Goal: Information Seeking & Learning: Learn about a topic

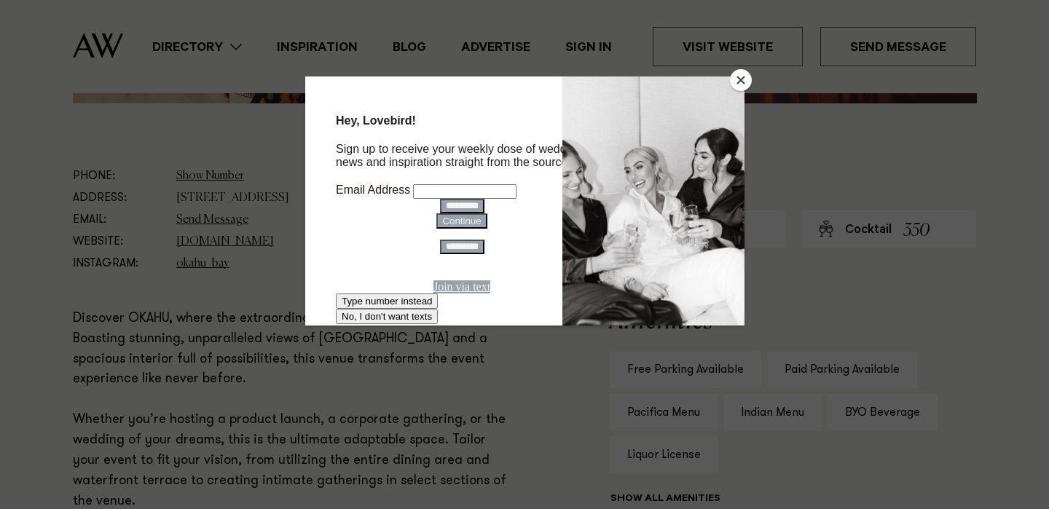
scroll to position [755, 0]
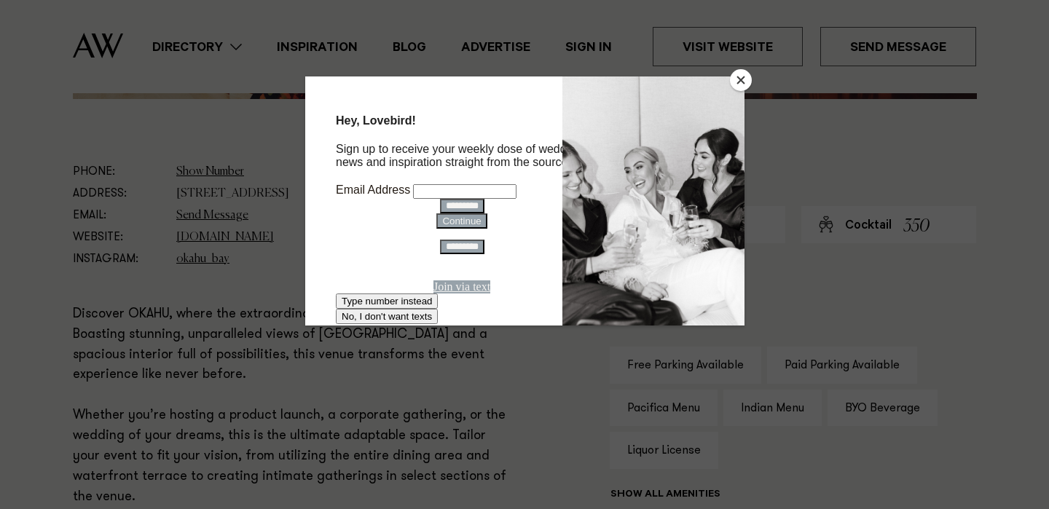
click at [744, 84] on button "Close" at bounding box center [741, 80] width 22 height 22
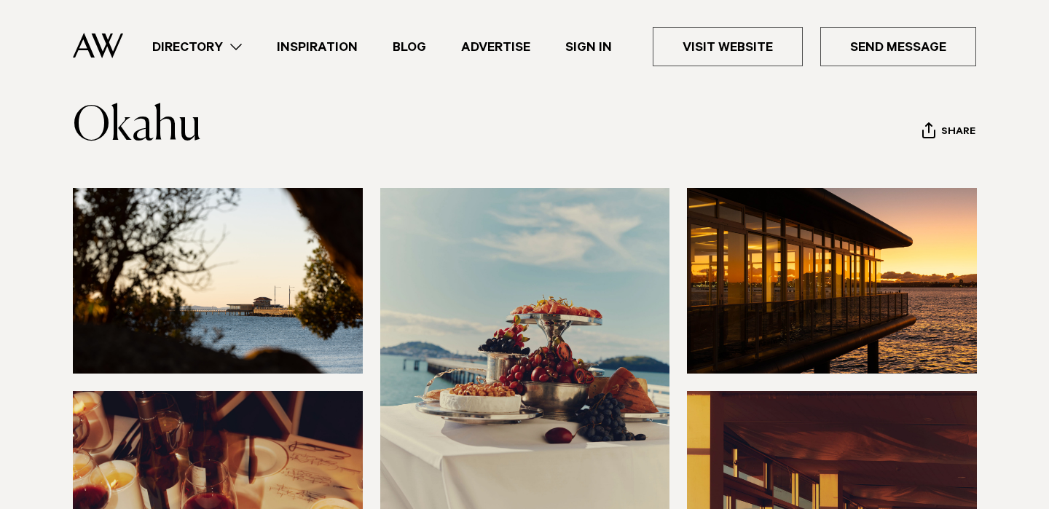
scroll to position [82, 0]
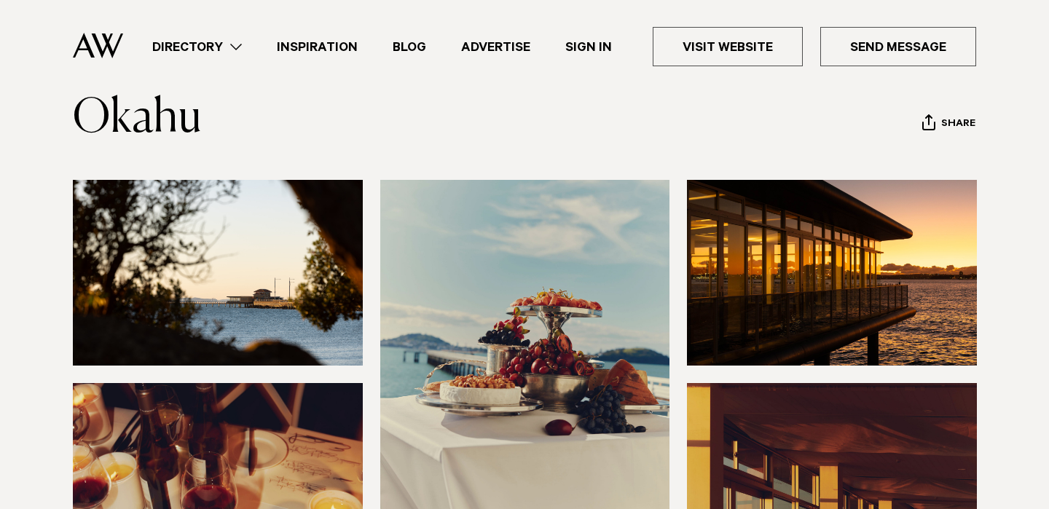
click at [184, 296] on img at bounding box center [218, 273] width 290 height 186
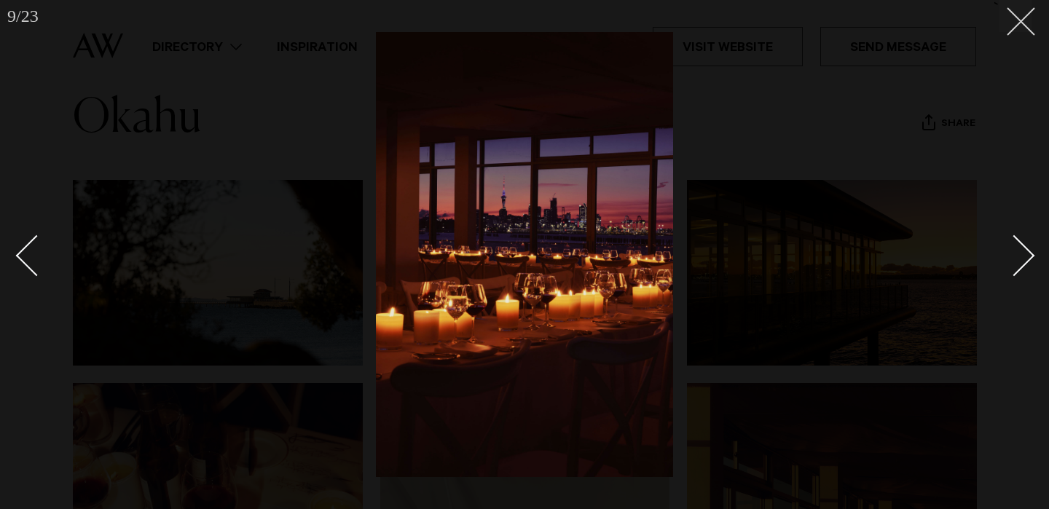
click at [1028, 10] on button at bounding box center [1015, 16] width 32 height 32
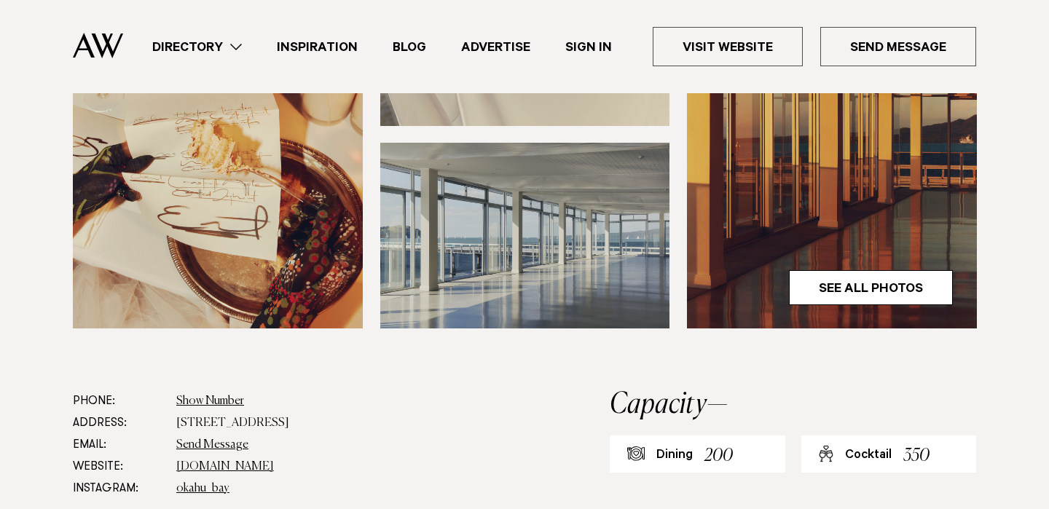
scroll to position [529, 0]
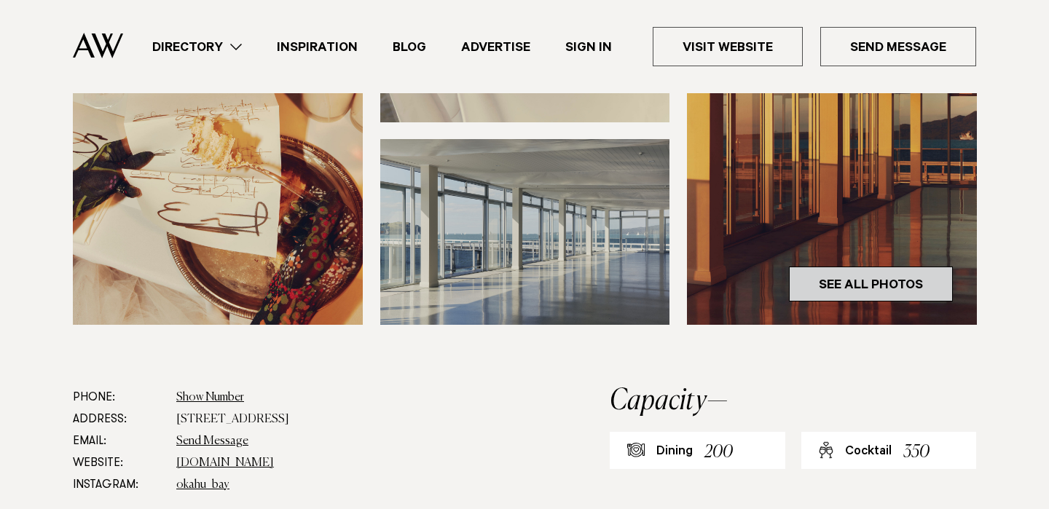
click at [911, 289] on link "See All Photos" at bounding box center [871, 284] width 164 height 35
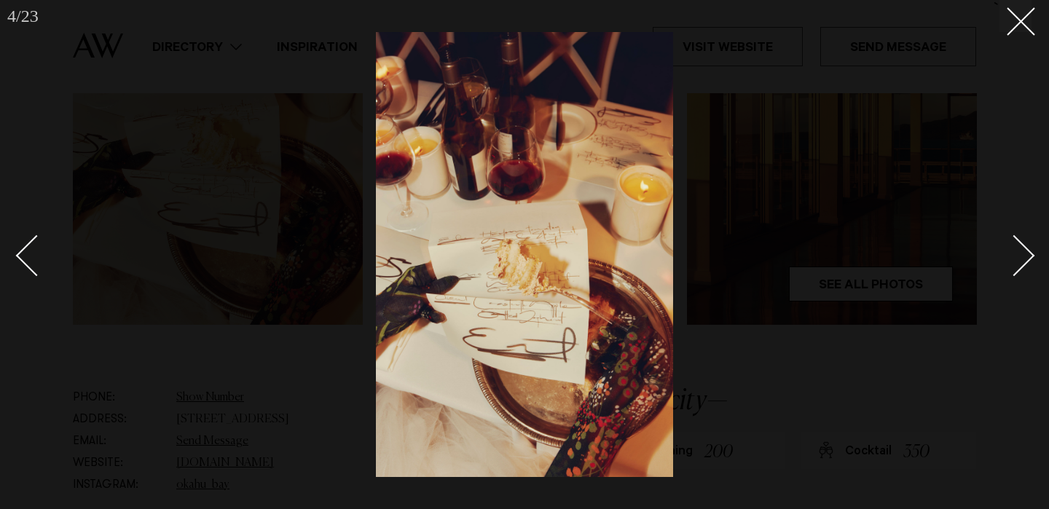
click at [1018, 262] on div "Next slide" at bounding box center [1015, 256] width 42 height 42
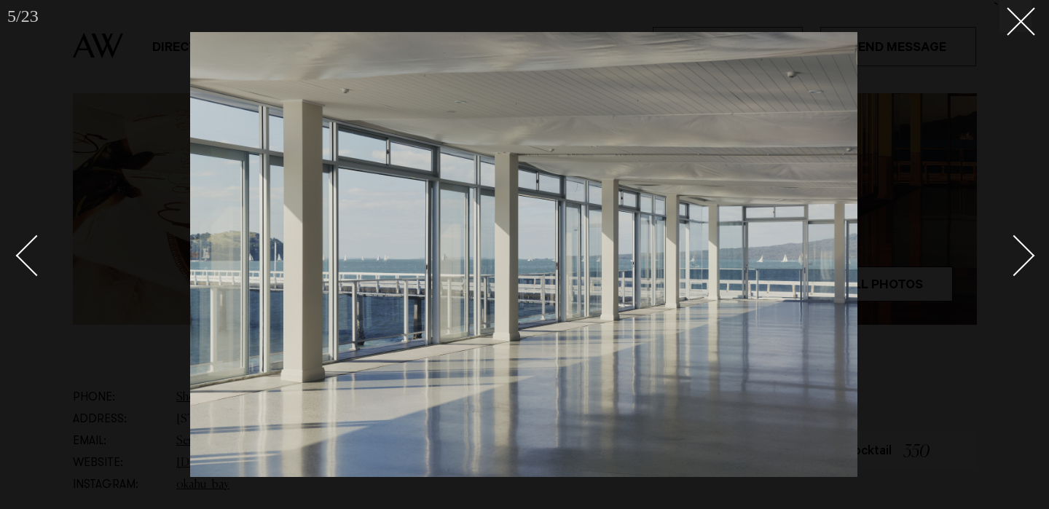
click at [1018, 262] on div "Next slide" at bounding box center [1015, 256] width 42 height 42
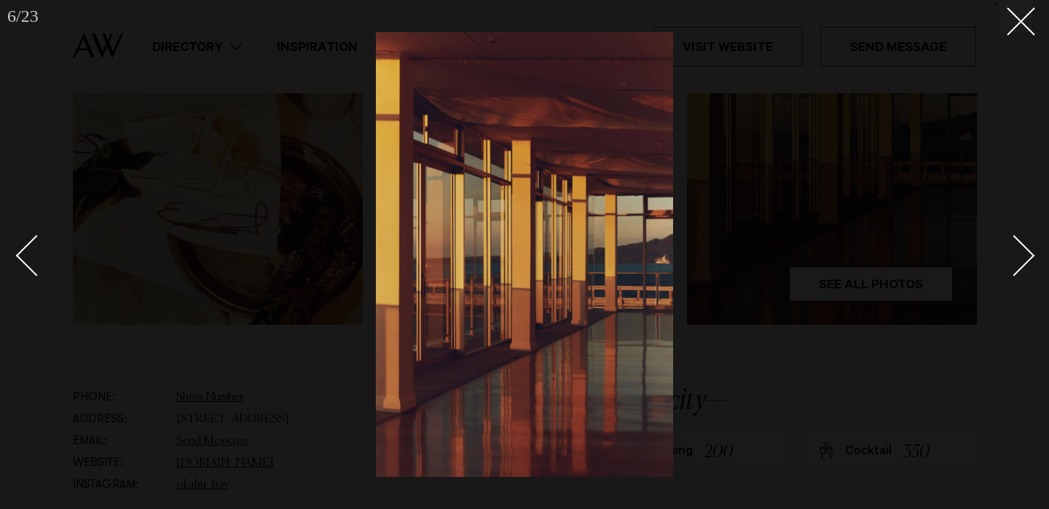
click at [1018, 262] on div "Next slide" at bounding box center [1015, 256] width 42 height 42
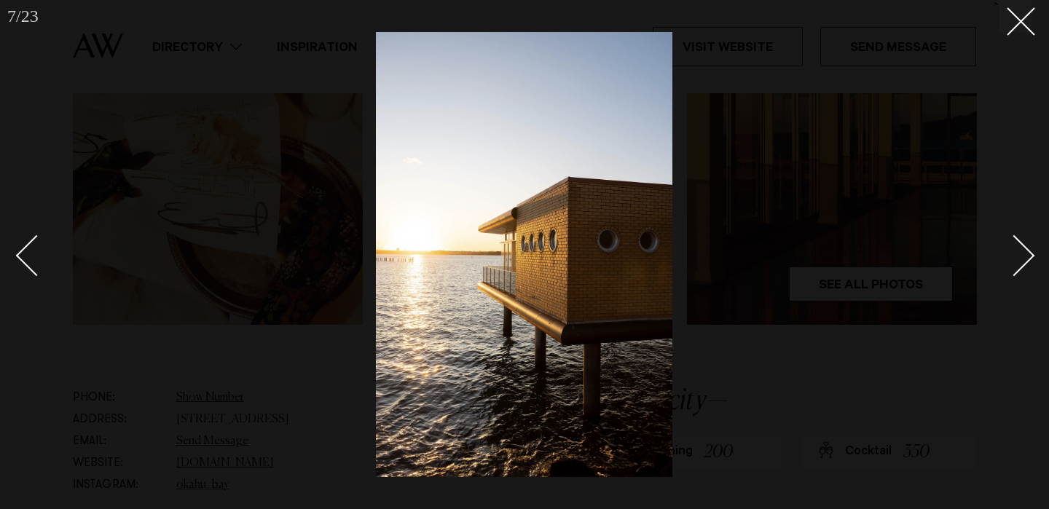
click at [1018, 262] on div "Next slide" at bounding box center [1015, 256] width 42 height 42
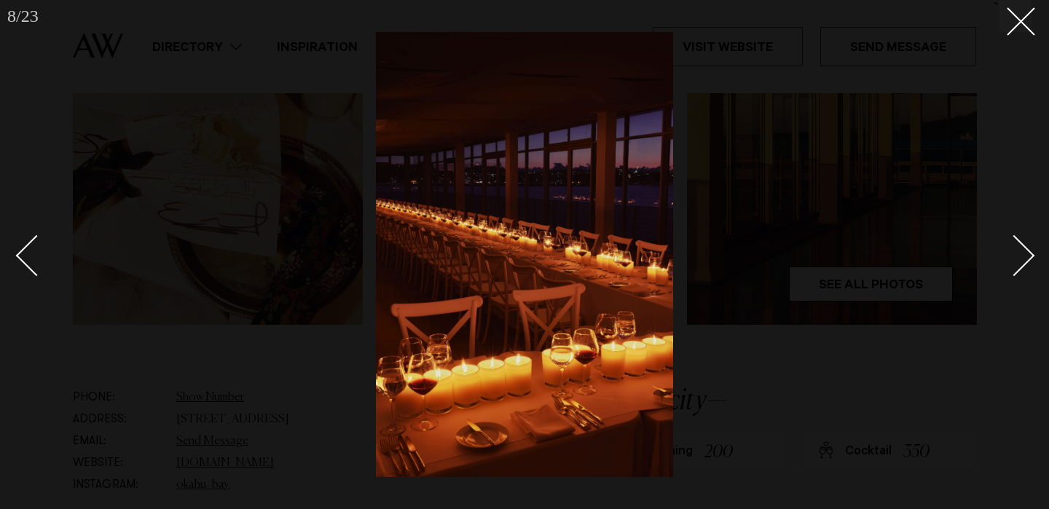
click at [1018, 262] on div "Next slide" at bounding box center [1015, 256] width 42 height 42
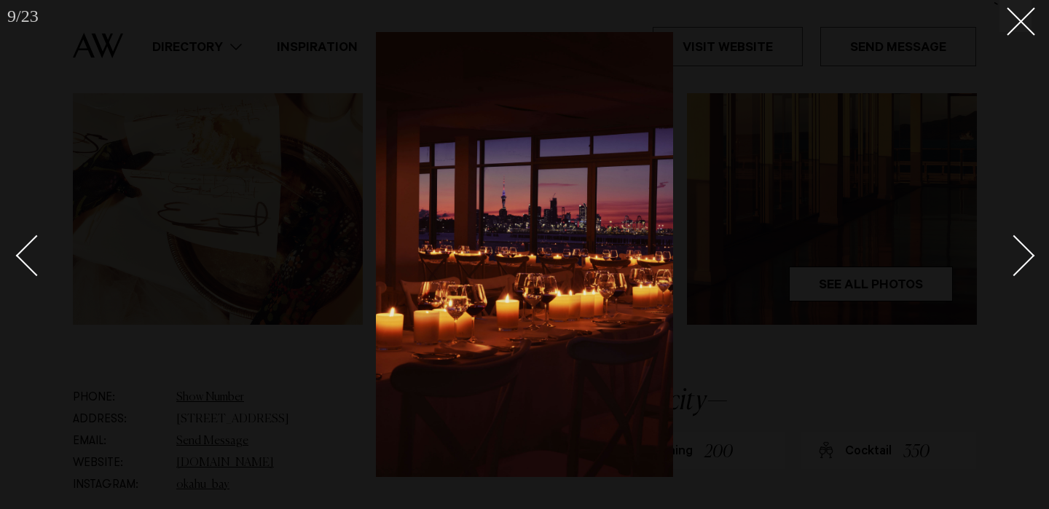
click at [1018, 262] on div "Next slide" at bounding box center [1015, 256] width 42 height 42
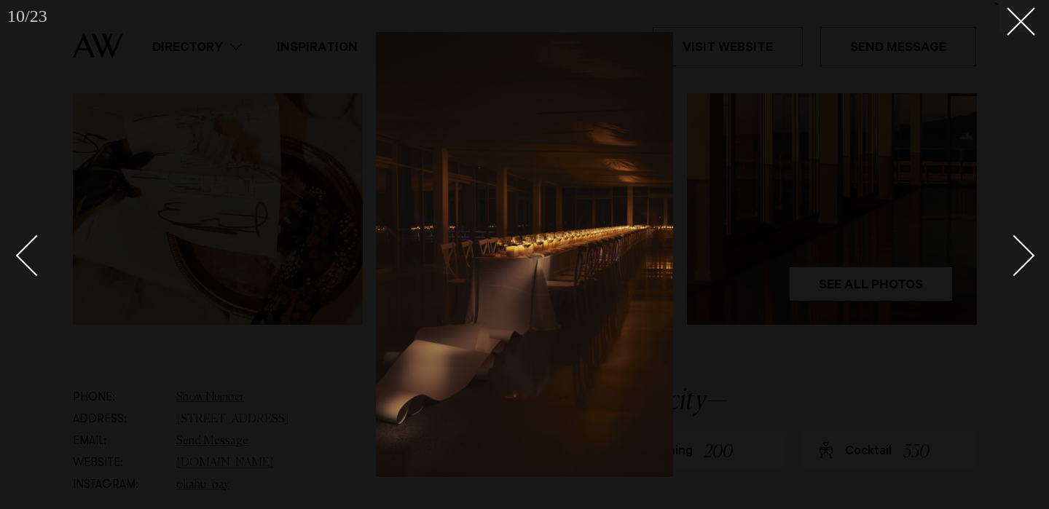
click at [1018, 262] on div "Next slide" at bounding box center [1015, 256] width 42 height 42
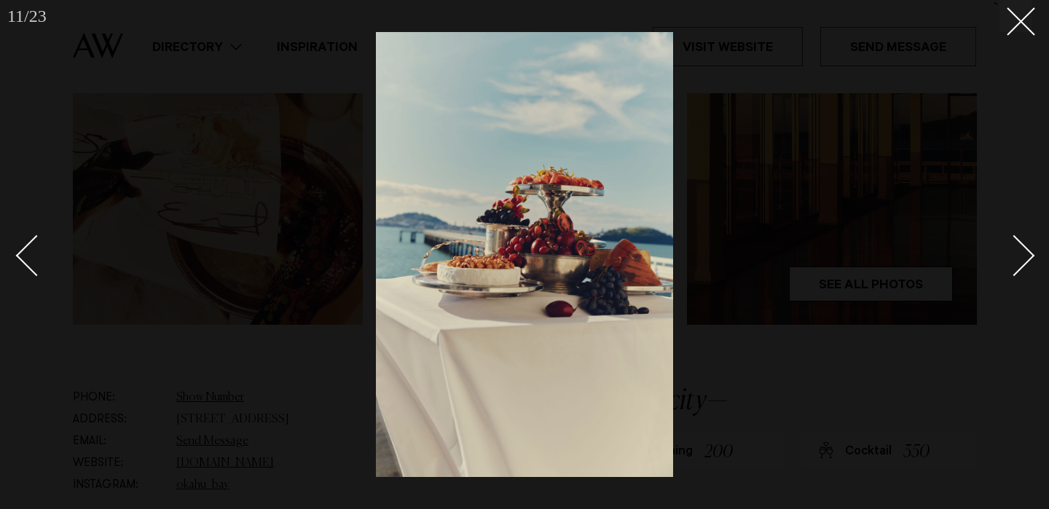
click at [1018, 262] on div "Next slide" at bounding box center [1015, 256] width 42 height 42
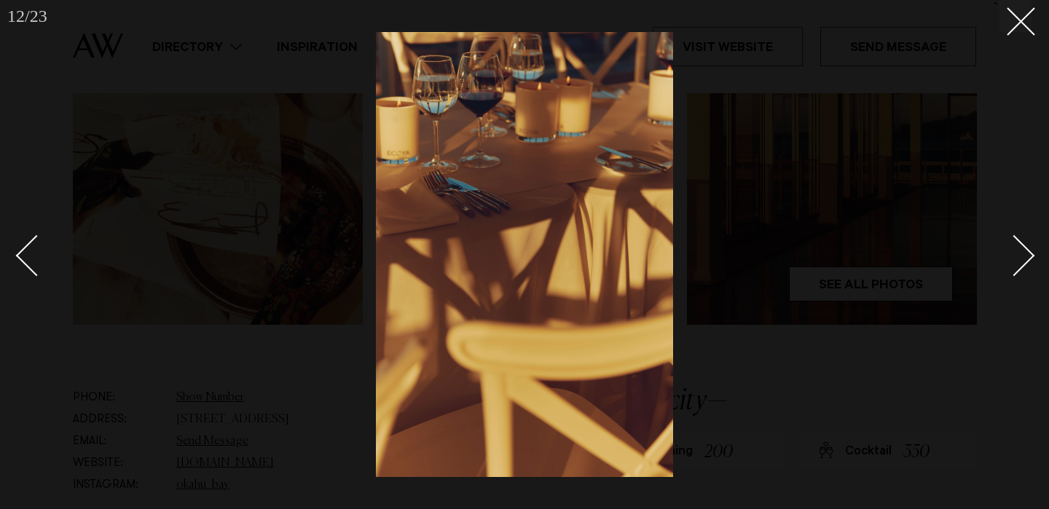
click at [1018, 262] on div "Next slide" at bounding box center [1015, 256] width 42 height 42
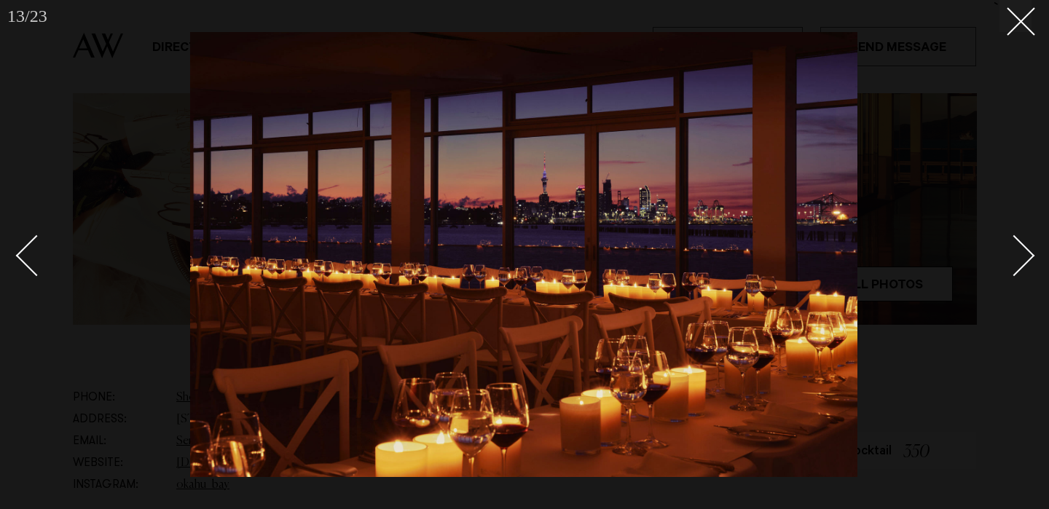
click at [1018, 262] on div "Next slide" at bounding box center [1015, 256] width 42 height 42
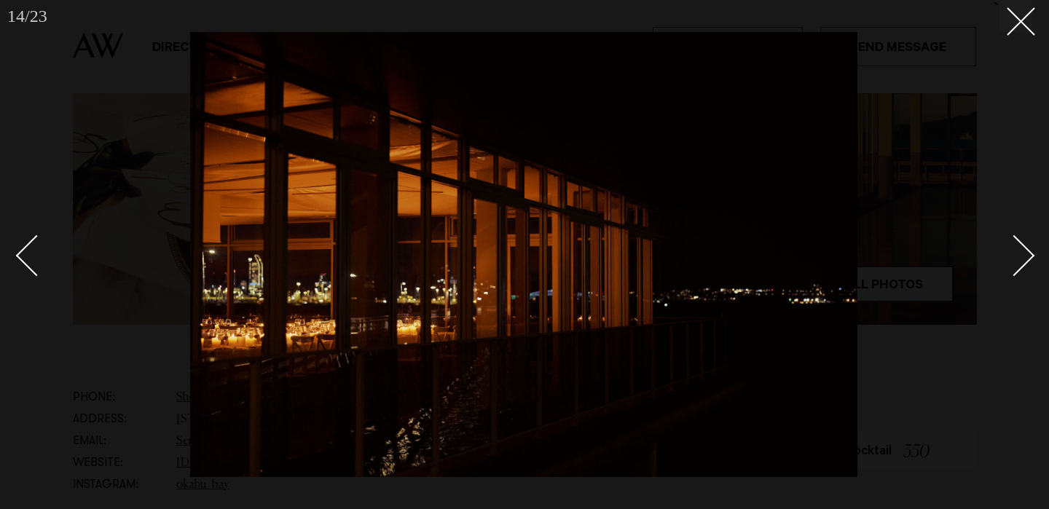
click at [1018, 262] on div "Next slide" at bounding box center [1015, 256] width 42 height 42
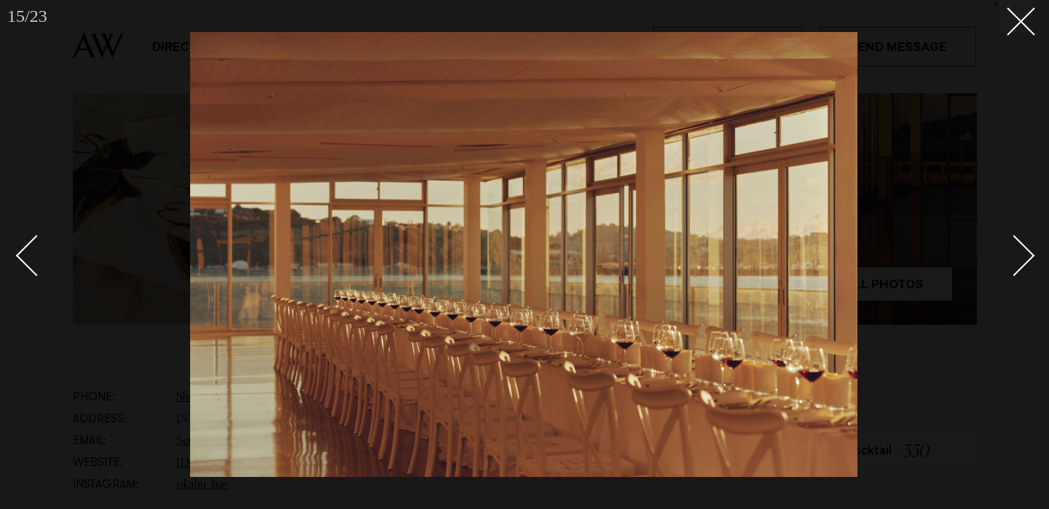
click at [1018, 262] on div "Next slide" at bounding box center [1015, 256] width 42 height 42
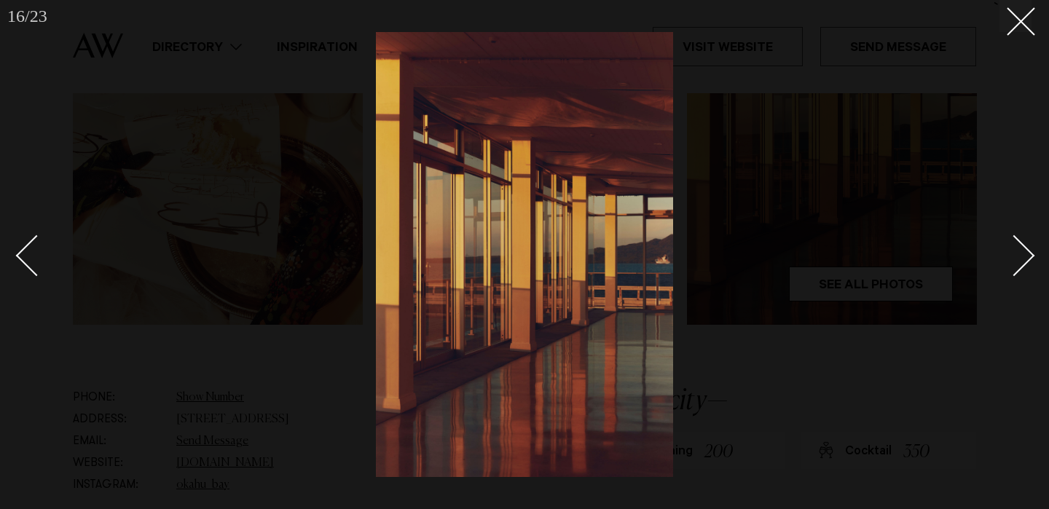
click at [1018, 262] on div "Next slide" at bounding box center [1015, 256] width 42 height 42
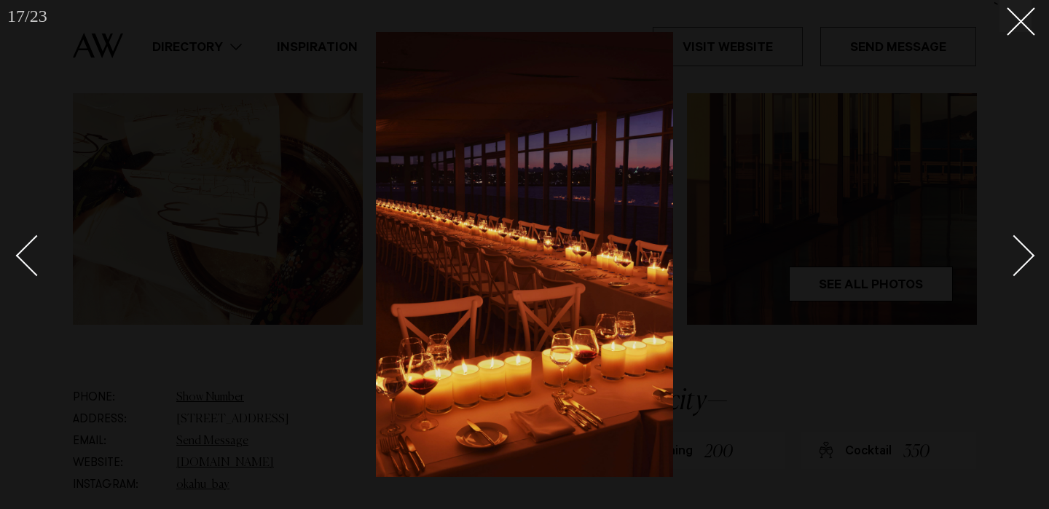
click at [1018, 262] on div "Next slide" at bounding box center [1015, 256] width 42 height 42
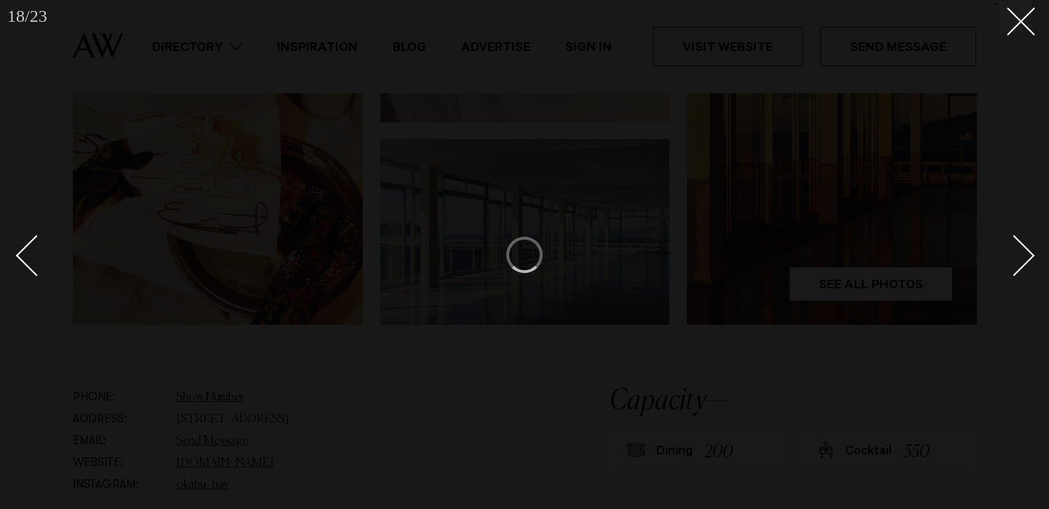
click at [1031, 24] on div at bounding box center [524, 254] width 1049 height 509
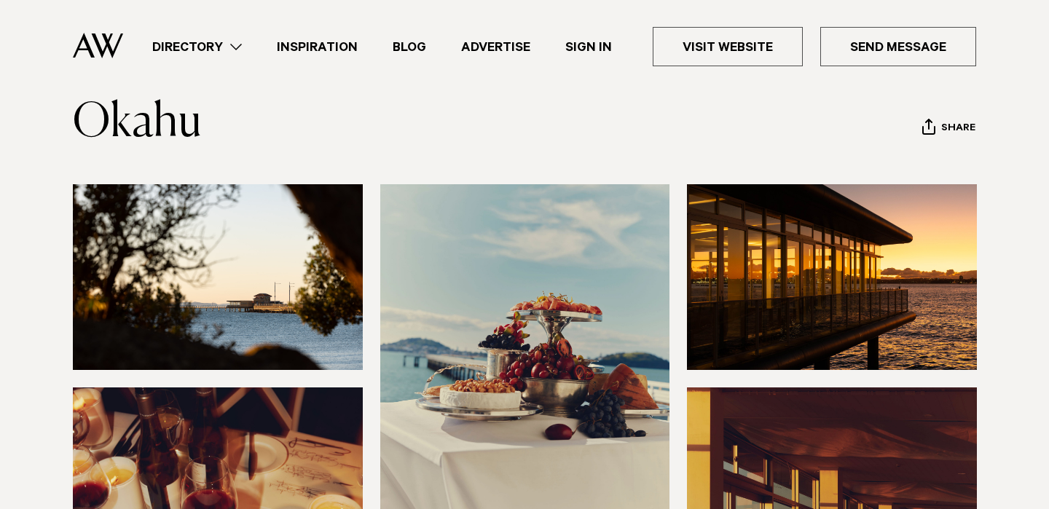
scroll to position [111, 0]
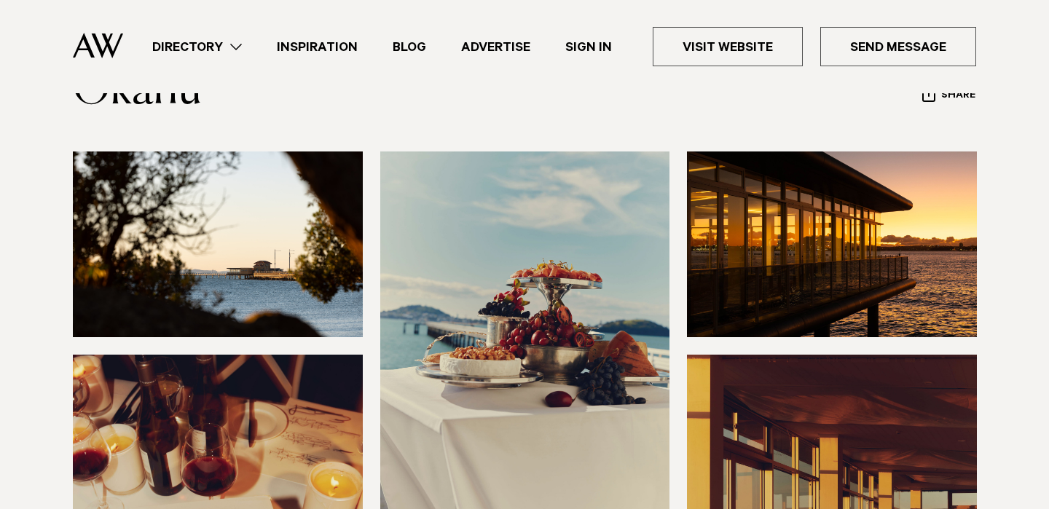
click at [286, 255] on img at bounding box center [218, 245] width 290 height 186
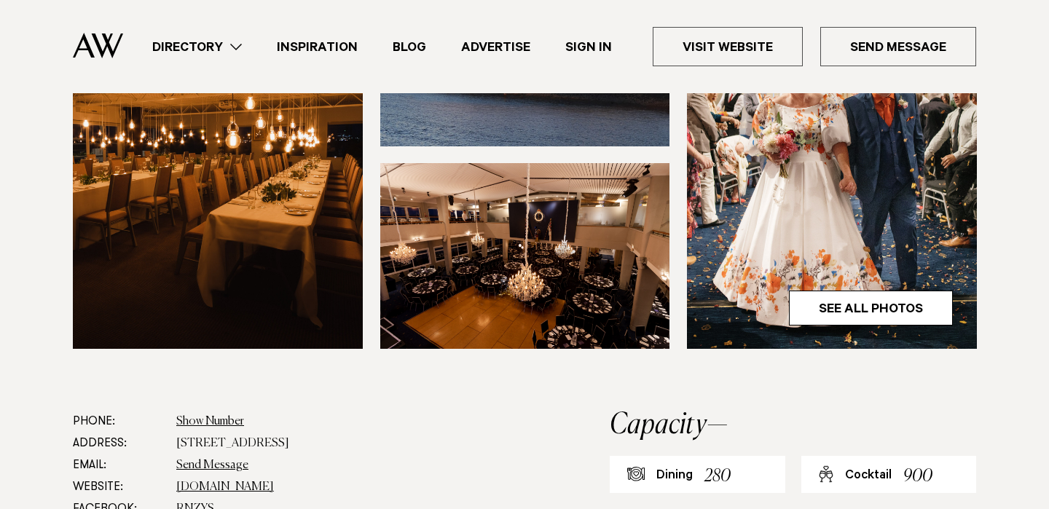
scroll to position [563, 0]
